Goal: Information Seeking & Learning: Check status

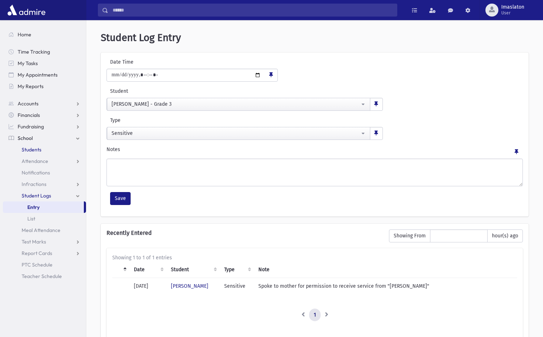
click at [34, 151] on span "Students" at bounding box center [32, 149] width 20 height 6
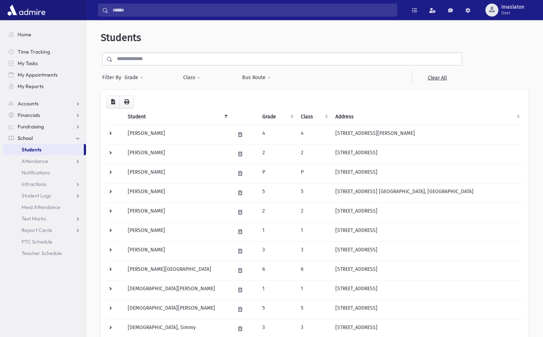
click at [108, 80] on span "Filter By" at bounding box center [113, 78] width 22 height 8
click at [127, 77] on button "Grade" at bounding box center [133, 77] width 19 height 13
click at [140, 93] on ul at bounding box center [166, 97] width 75 height 11
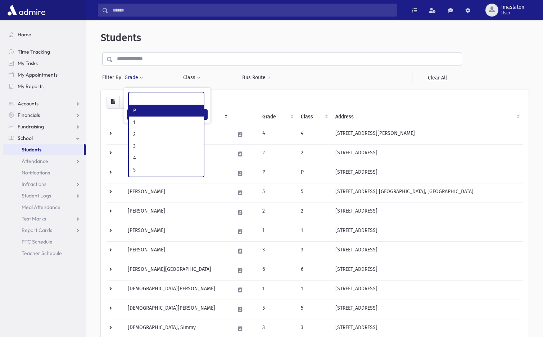
select select "*"
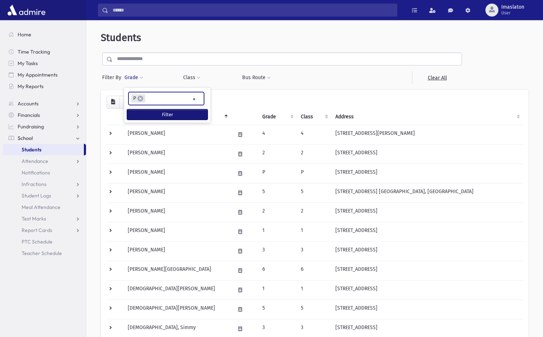
click at [148, 116] on button "Filter" at bounding box center [167, 114] width 81 height 10
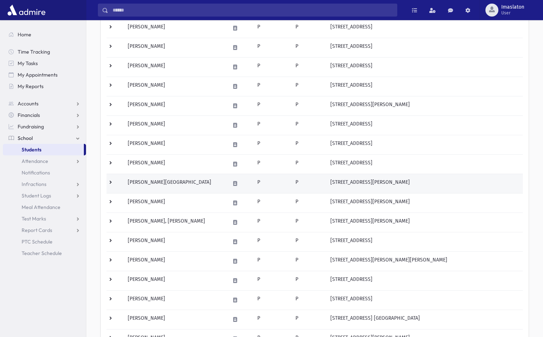
scroll to position [94, 0]
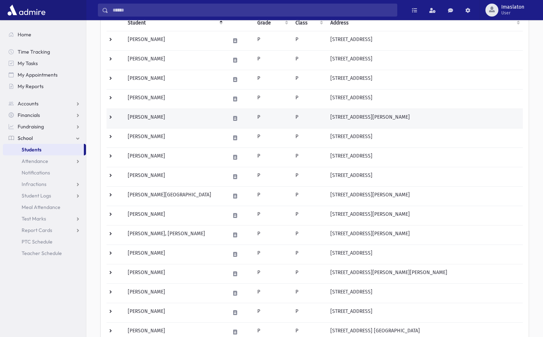
click at [177, 115] on td "[PERSON_NAME]" at bounding box center [174, 118] width 103 height 19
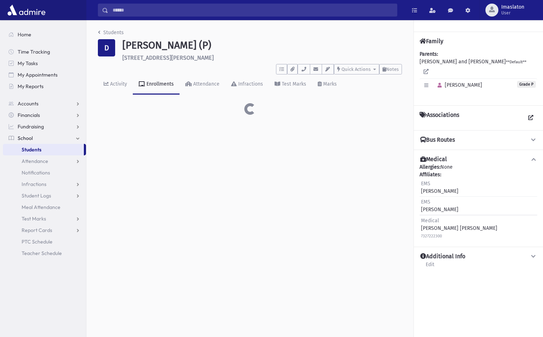
click at [152, 117] on div "Students D [PERSON_NAME] (P) [STREET_ADDRESS][PERSON_NAME] **** To Do's No open…" at bounding box center [249, 71] width 327 height 103
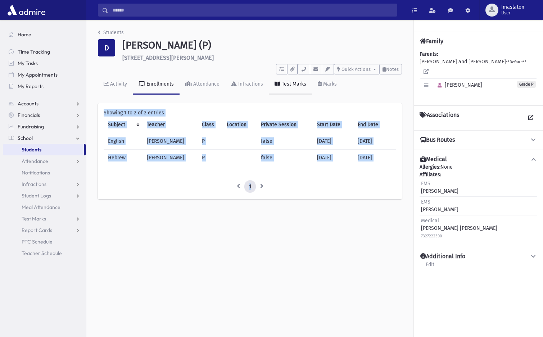
click at [288, 92] on link "Test Marks" at bounding box center [290, 85] width 43 height 20
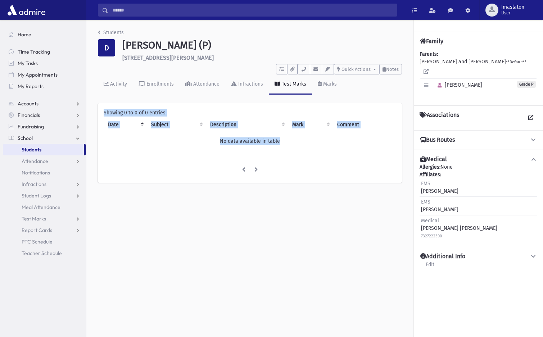
click at [206, 171] on ul at bounding box center [250, 170] width 293 height 13
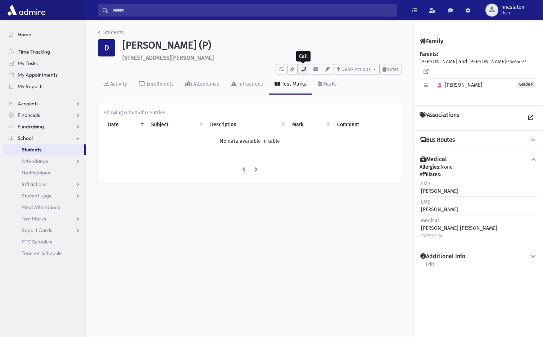
click at [301, 69] on icon "button" at bounding box center [304, 69] width 6 height 5
